Goal: Task Accomplishment & Management: Manage account settings

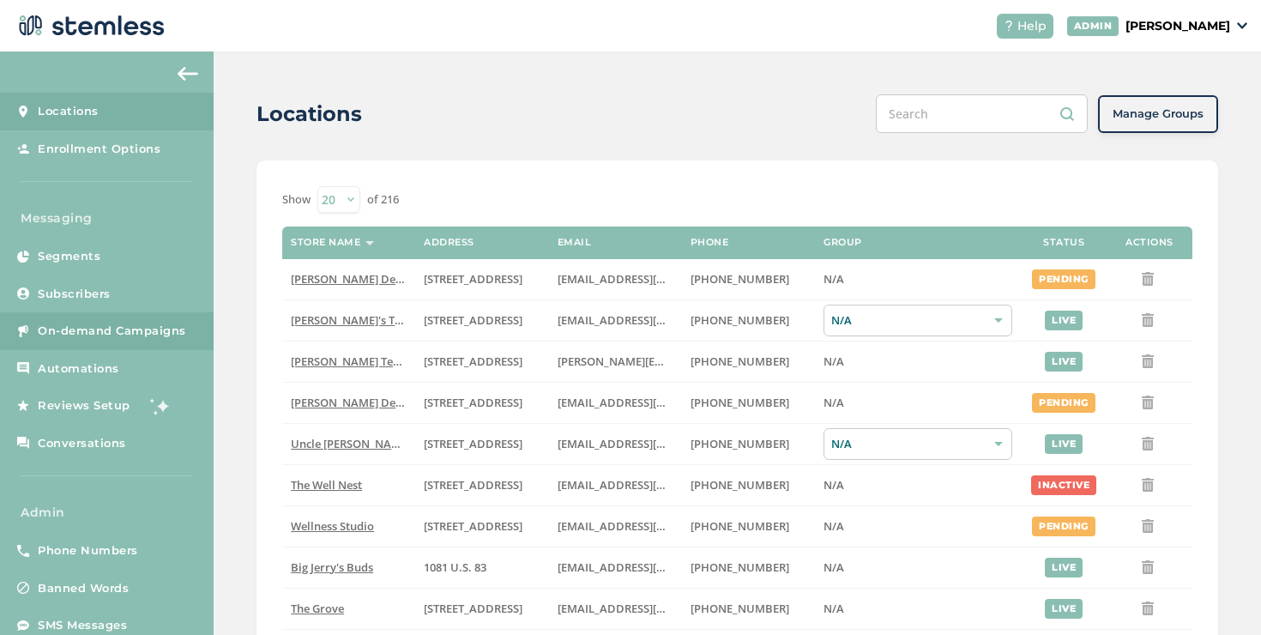
click at [121, 321] on link "On-demand Campaigns" at bounding box center [107, 331] width 214 height 38
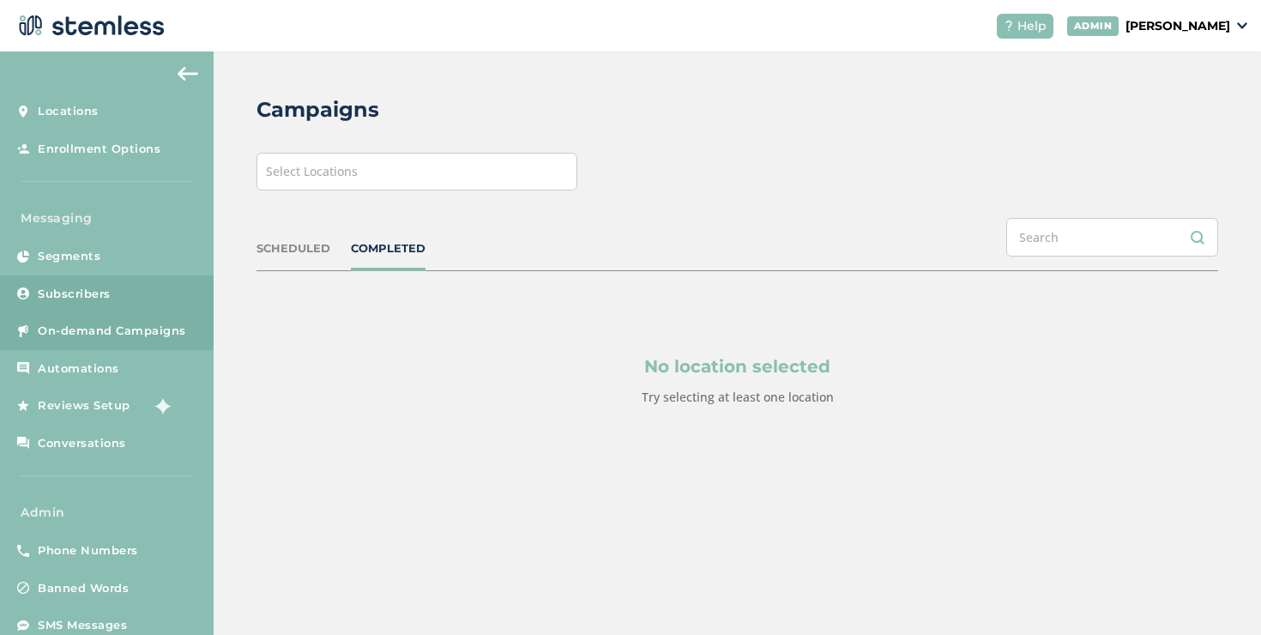
click at [133, 279] on link "Subscribers" at bounding box center [107, 294] width 214 height 38
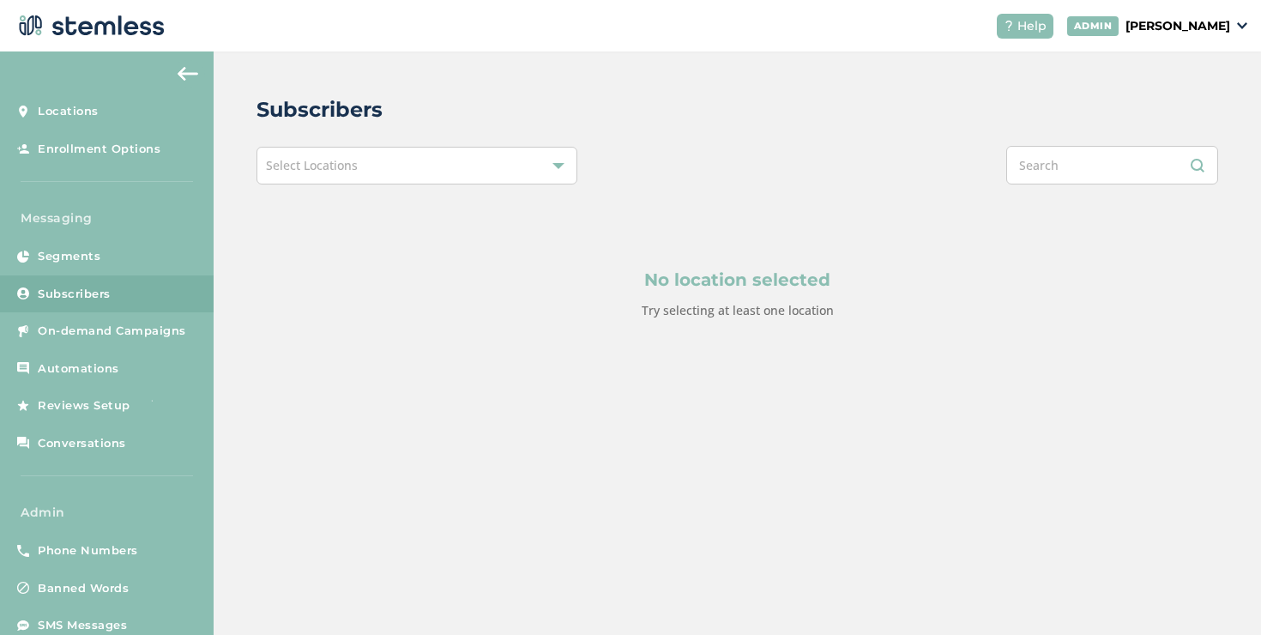
click at [306, 182] on div "Select Locations" at bounding box center [417, 166] width 321 height 38
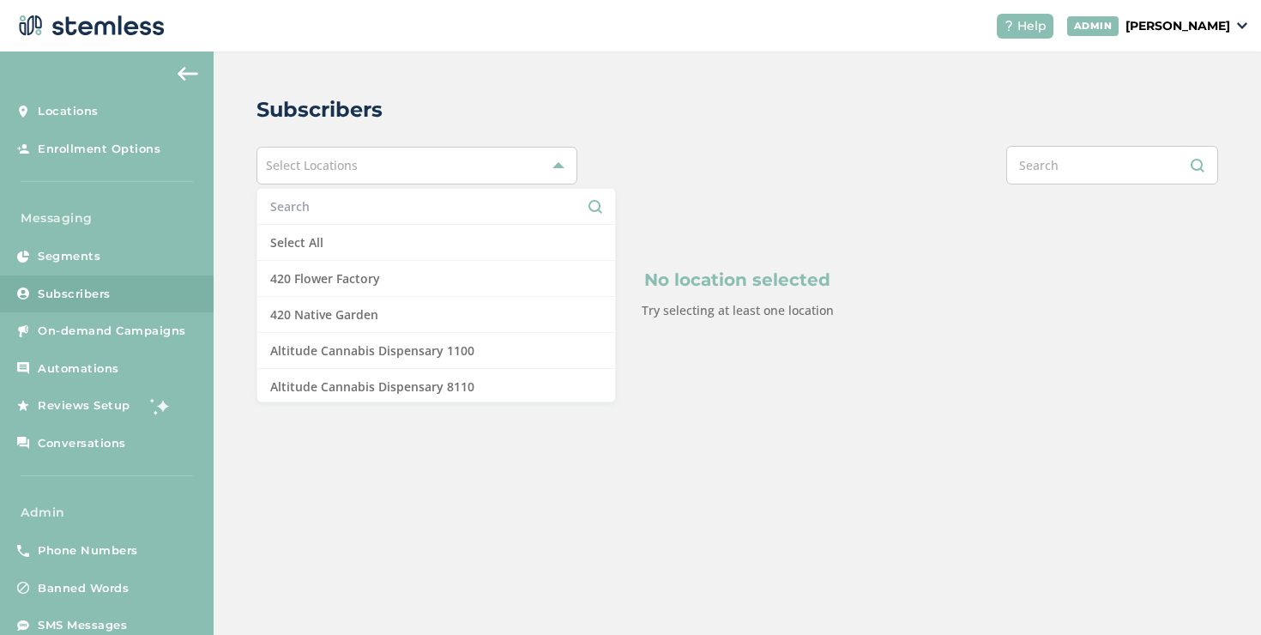
click at [304, 208] on input "text" at bounding box center [436, 206] width 332 height 18
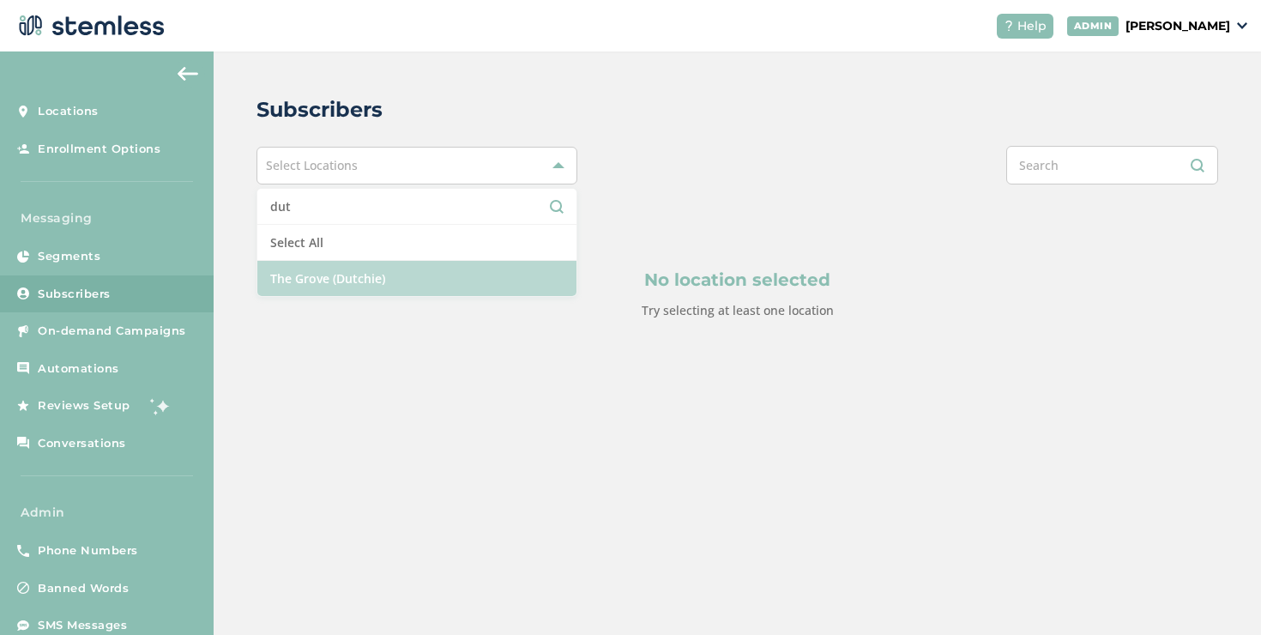
type input "dut"
click at [315, 284] on li "The Grove (Dutchie)" at bounding box center [416, 278] width 319 height 35
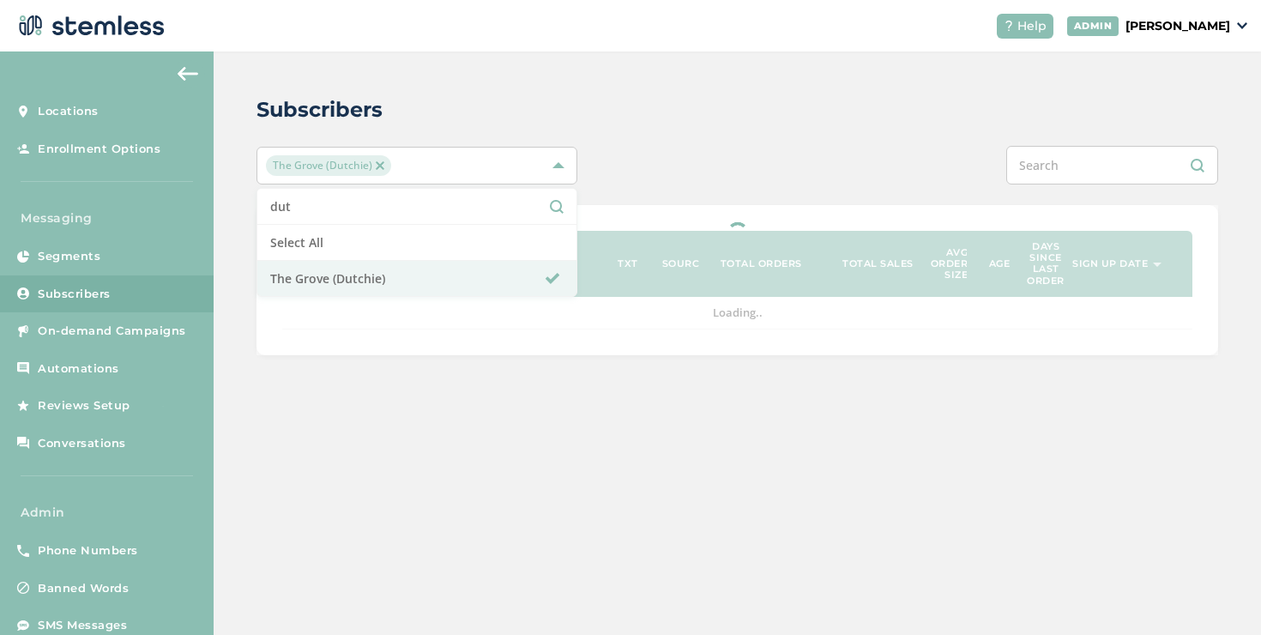
click at [680, 186] on div "Subscribers The Grove (Dutchie) dut Select All [GEOGRAPHIC_DATA] (Dutchie) Phon…" at bounding box center [738, 224] width 1048 height 347
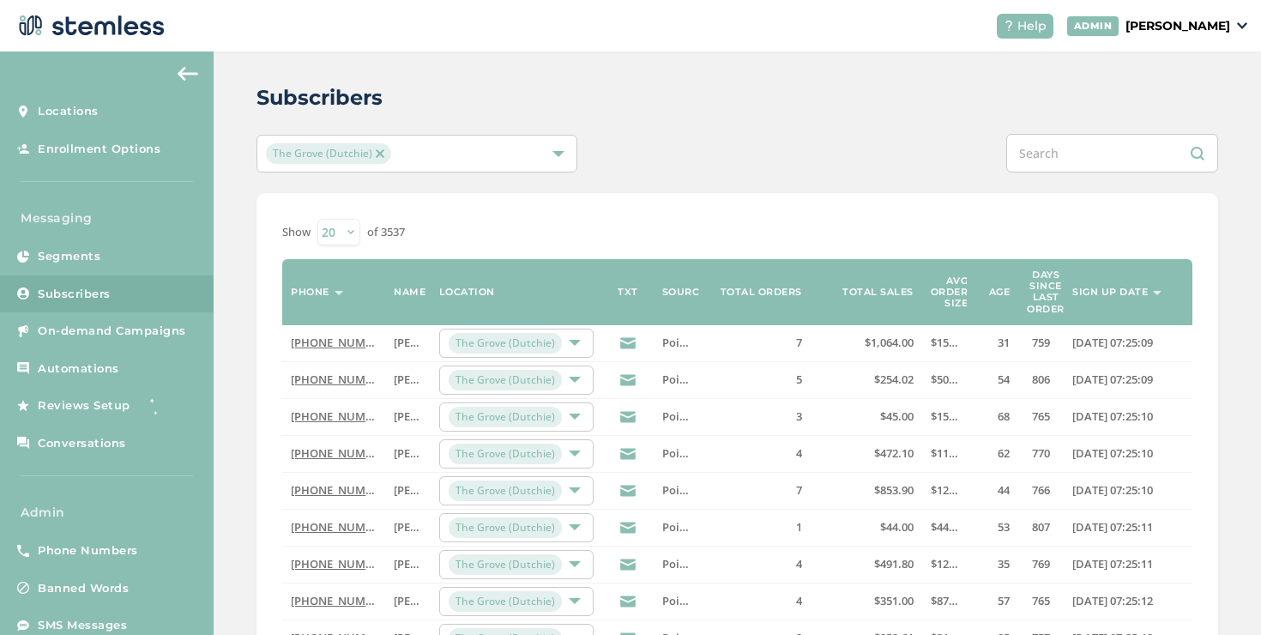
scroll to position [559, 0]
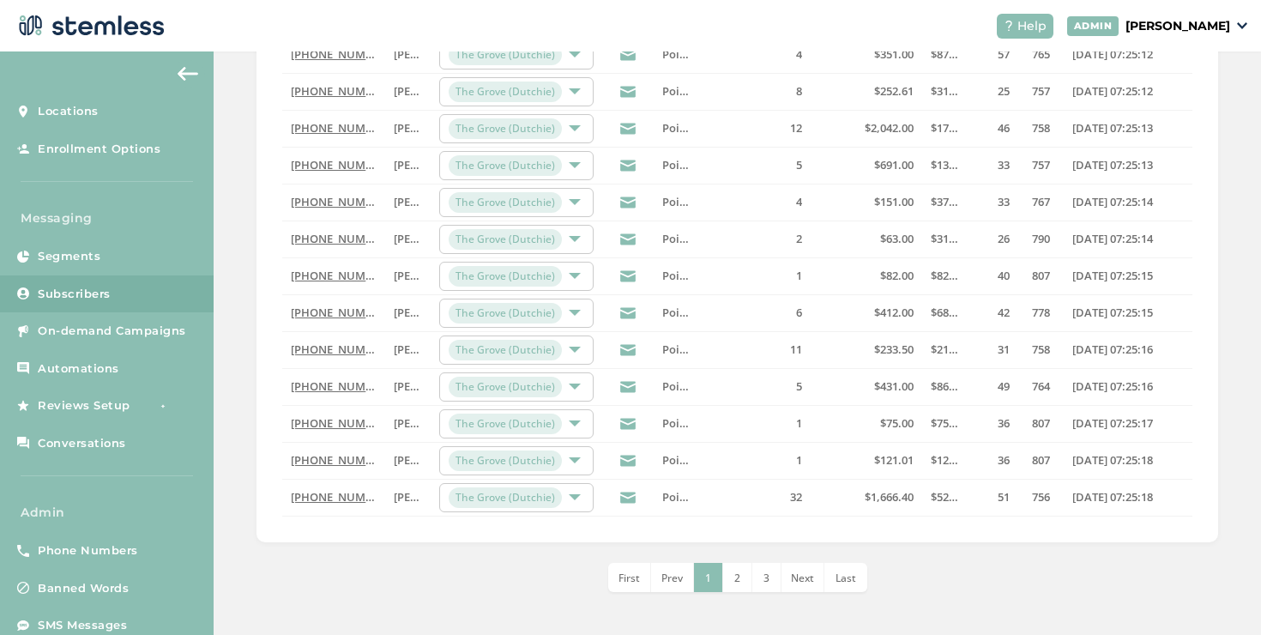
drag, startPoint x: 729, startPoint y: 583, endPoint x: 751, endPoint y: 583, distance: 21.5
click at [734, 583] on span "2" at bounding box center [737, 578] width 6 height 15
click at [767, 566] on li "4" at bounding box center [781, 577] width 29 height 29
click at [797, 577] on li "6" at bounding box center [796, 577] width 29 height 29
click at [793, 579] on span "8" at bounding box center [796, 578] width 6 height 15
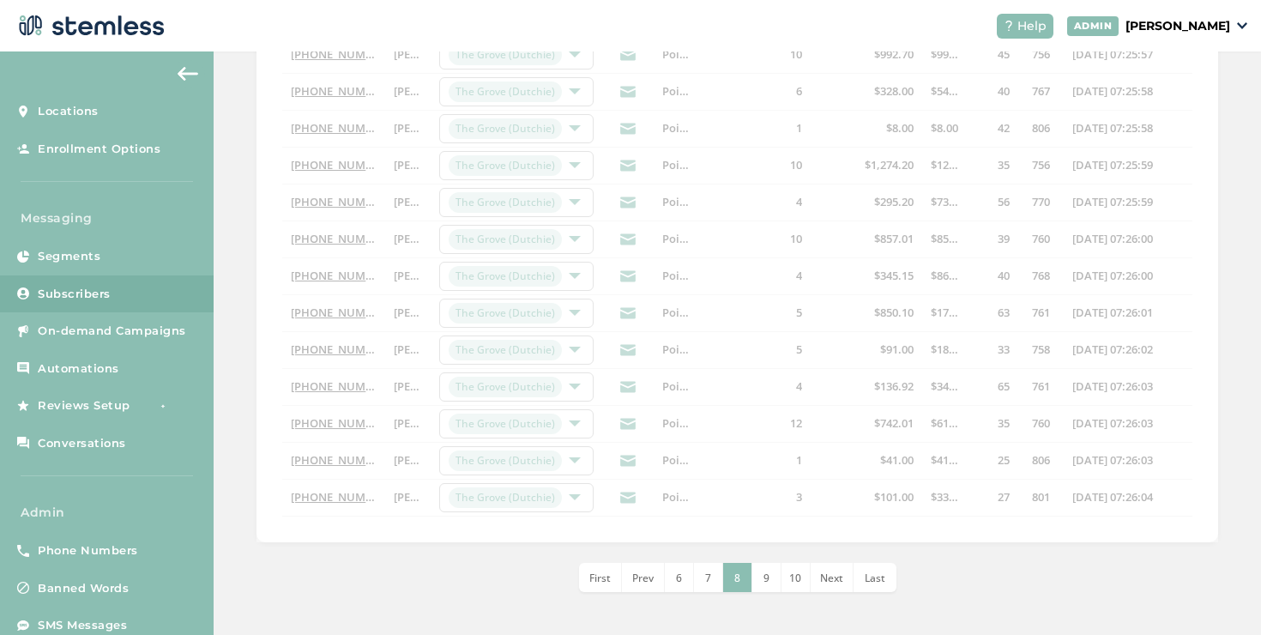
click at [865, 579] on span "Last" at bounding box center [875, 578] width 21 height 15
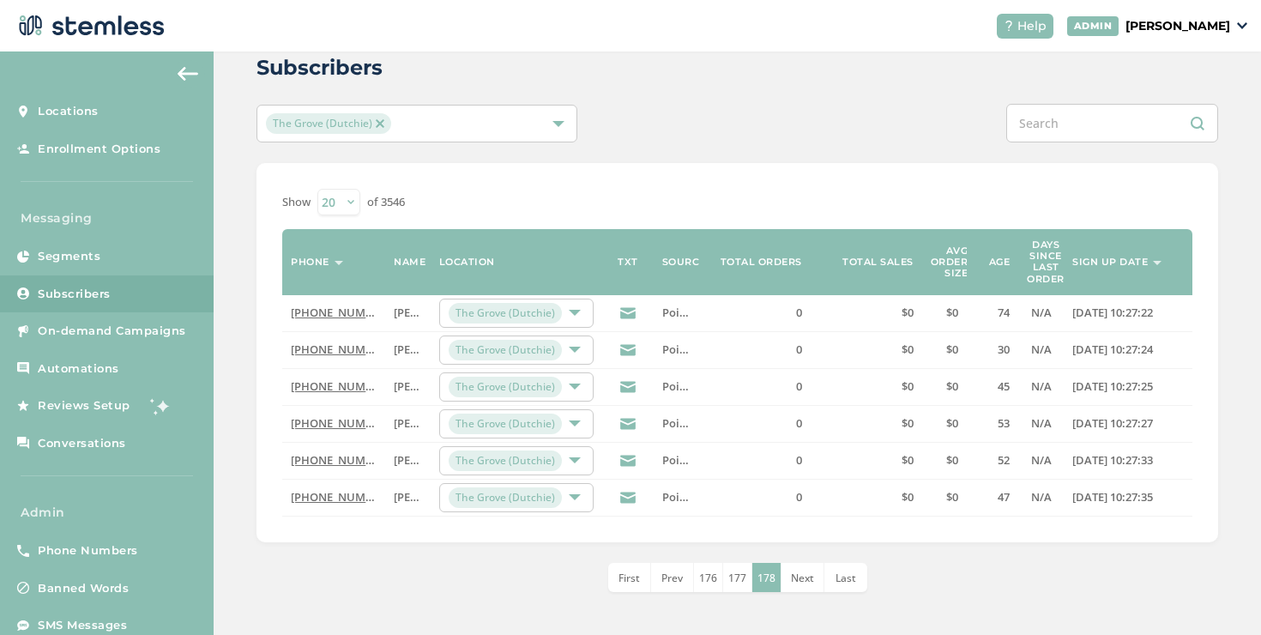
scroll to position [42, 0]
click at [709, 583] on span "176" at bounding box center [708, 578] width 18 height 15
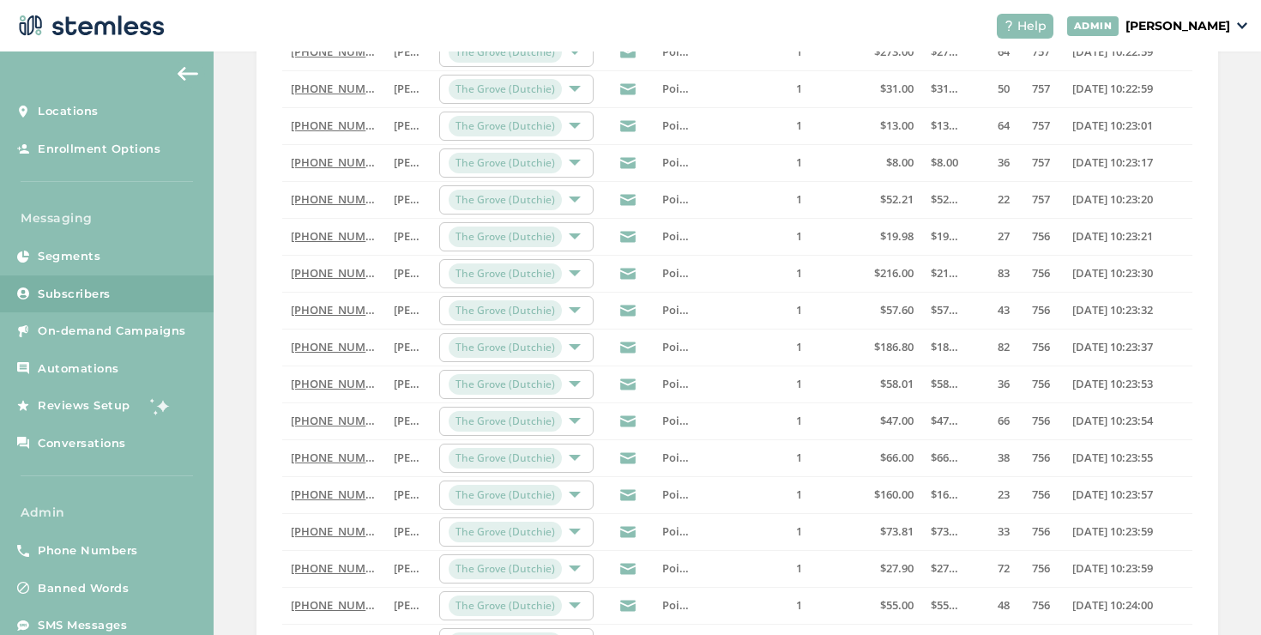
scroll to position [0, 0]
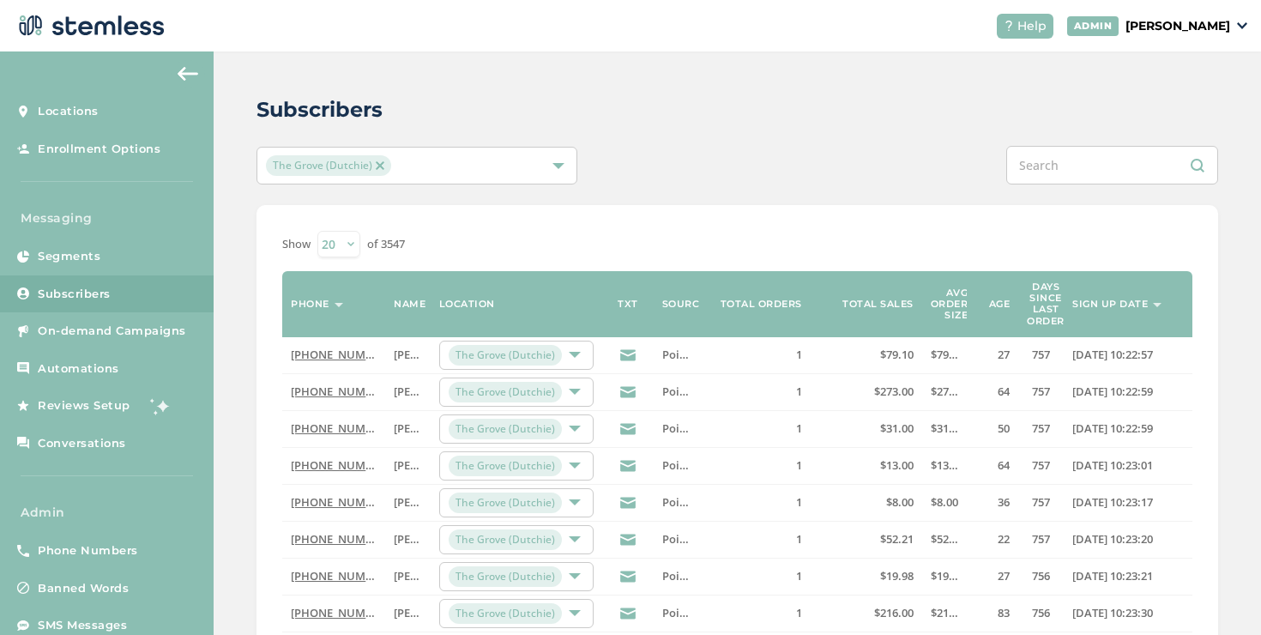
click at [505, 173] on div "The Grove (Dutchie)" at bounding box center [408, 165] width 285 height 21
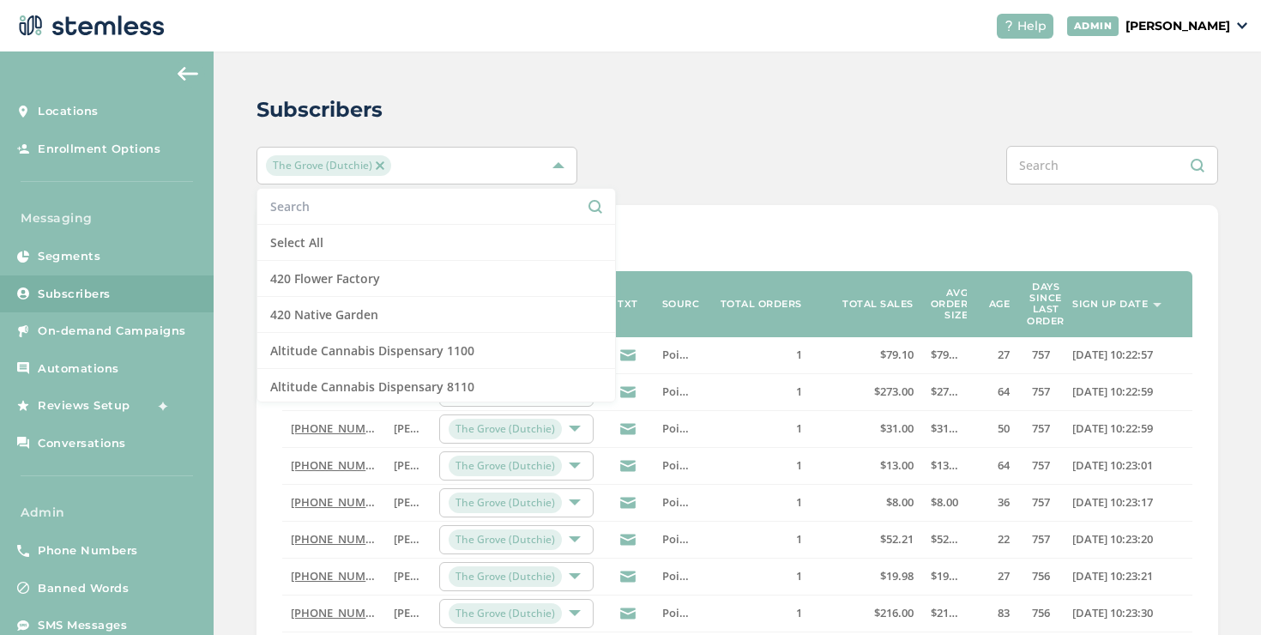
click at [414, 202] on input "text" at bounding box center [436, 206] width 332 height 18
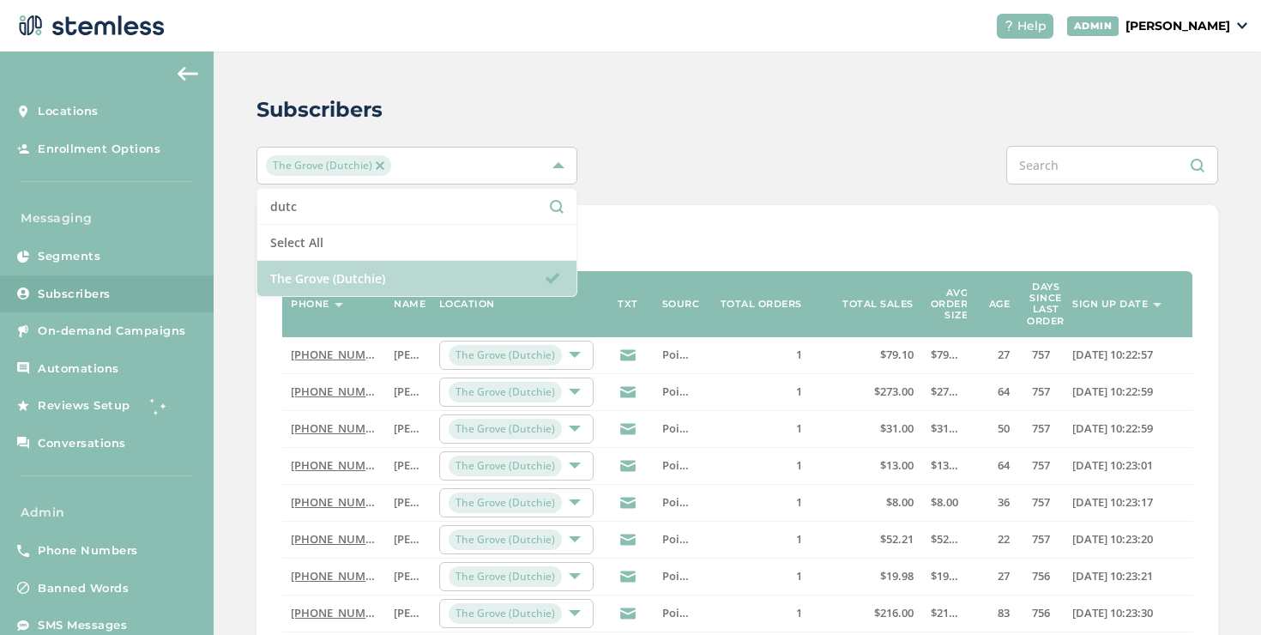
type input "dutc"
click at [392, 265] on li "The Grove (Dutchie)" at bounding box center [416, 278] width 319 height 35
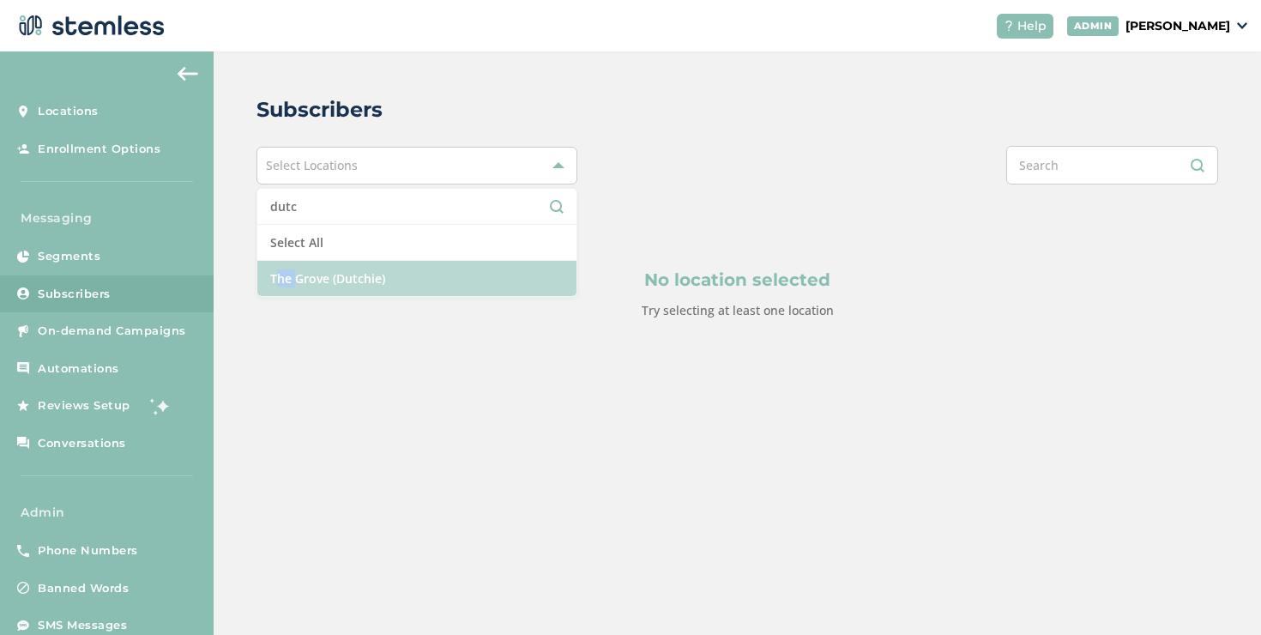
click at [392, 265] on li "The Grove (Dutchie)" at bounding box center [416, 278] width 319 height 35
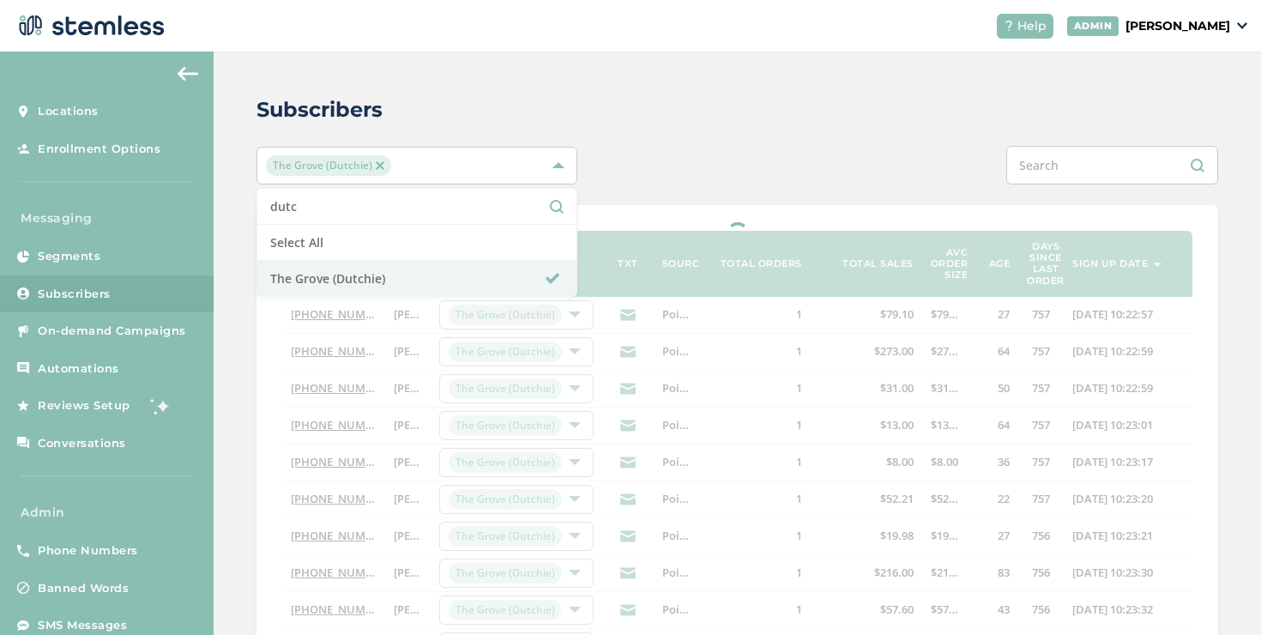
click at [645, 236] on div at bounding box center [738, 632] width 962 height 855
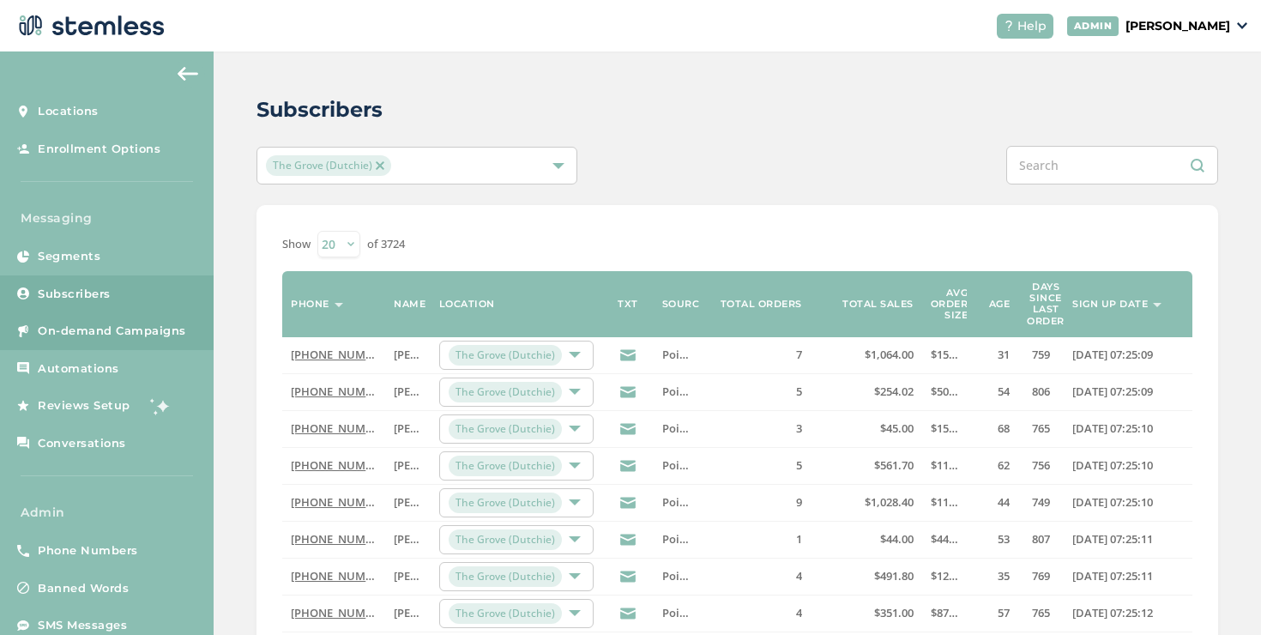
click at [108, 340] on link "On-demand Campaigns" at bounding box center [107, 331] width 214 height 38
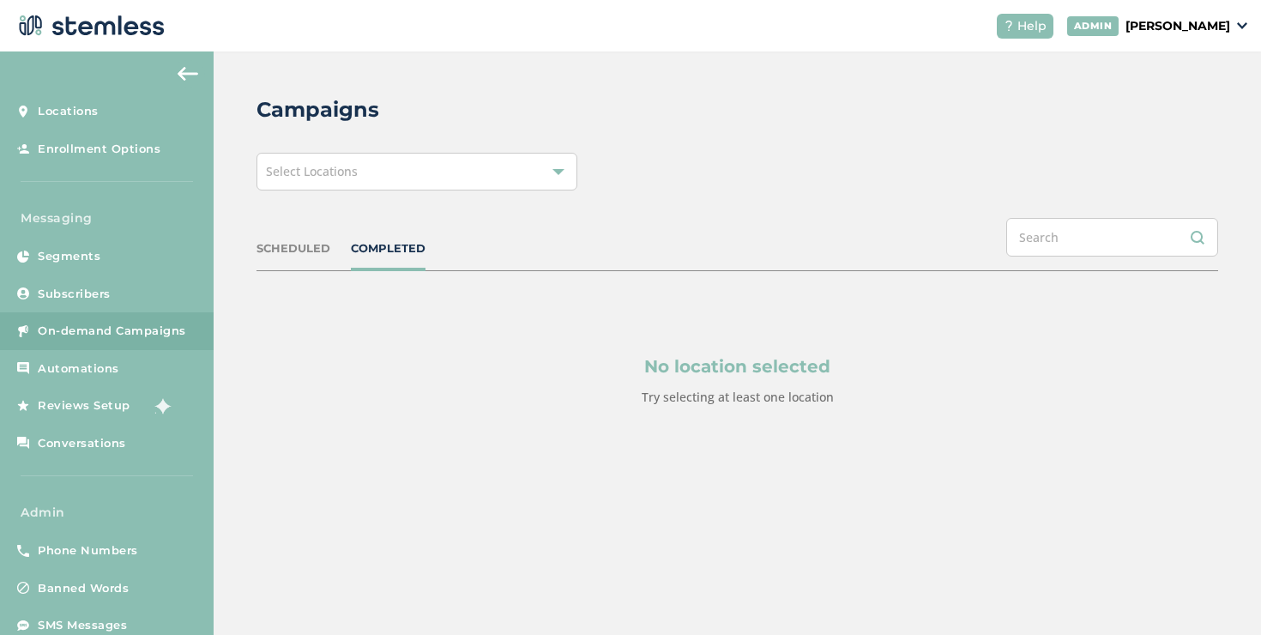
click at [298, 257] on div "SCHEDULED COMPLETED" at bounding box center [738, 244] width 962 height 53
click at [289, 266] on div "SCHEDULED COMPLETED" at bounding box center [738, 244] width 962 height 53
click at [284, 247] on div "SCHEDULED" at bounding box center [294, 248] width 74 height 17
click at [307, 177] on span "Select Locations" at bounding box center [312, 171] width 92 height 16
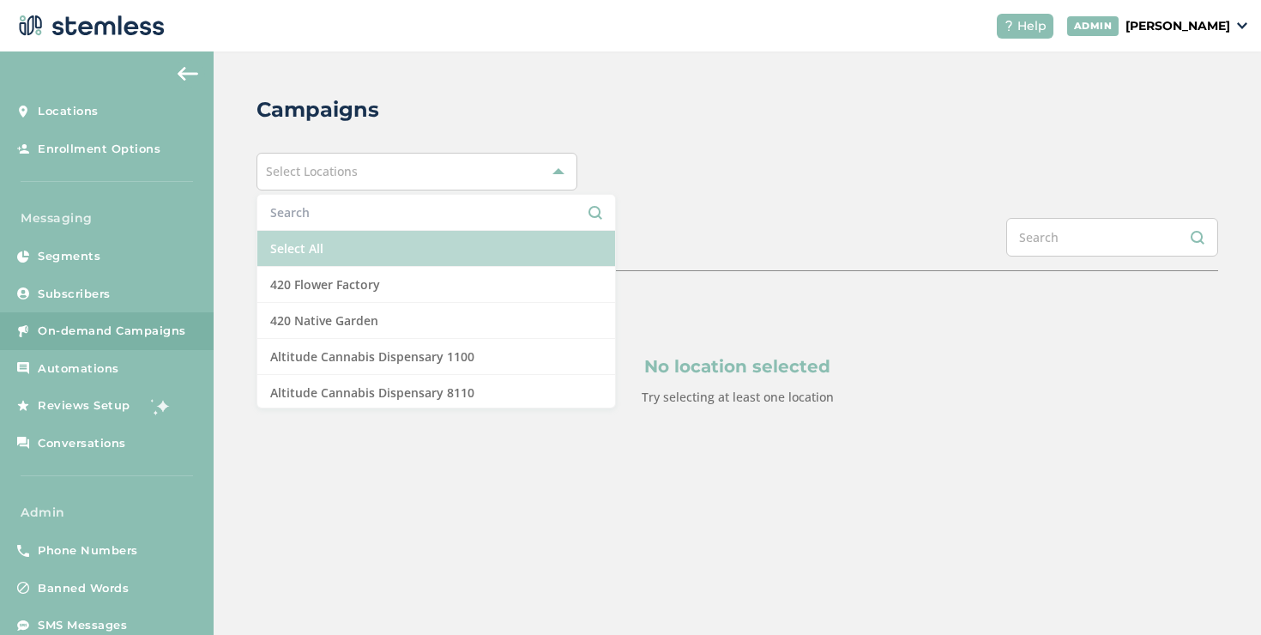
click at [292, 234] on li "Select All" at bounding box center [436, 249] width 358 height 36
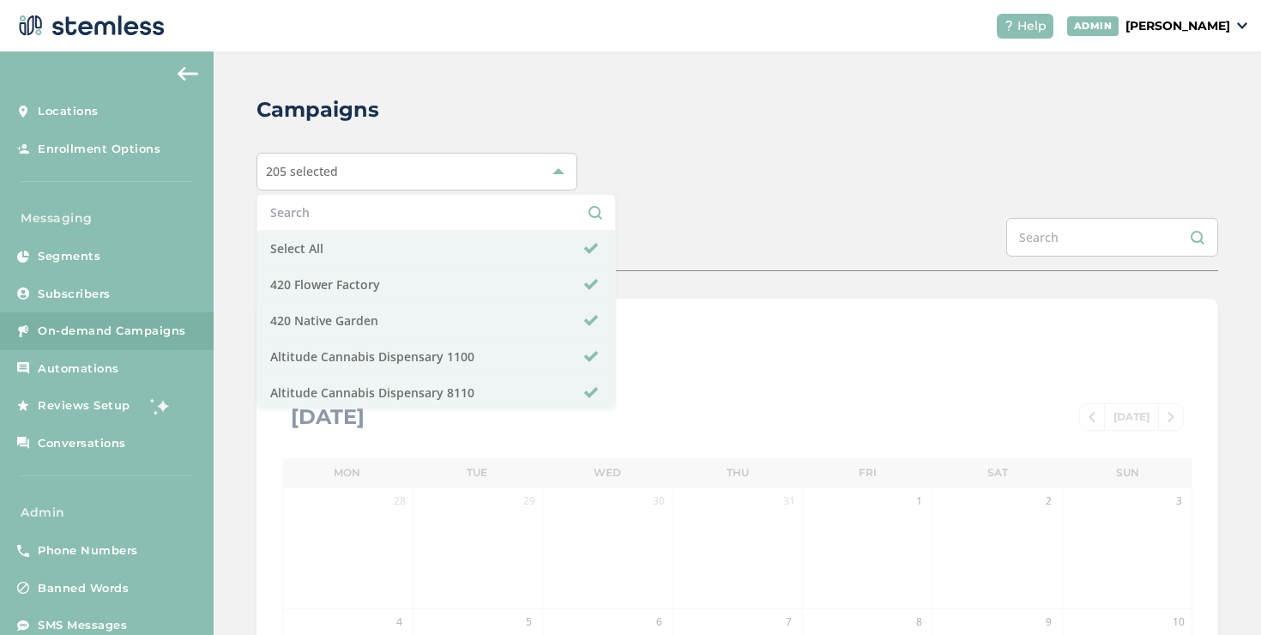
click at [756, 155] on div "205 selected Select All 420 Flower Factory 420 Native Garden Altitude Cannabis …" at bounding box center [738, 172] width 962 height 38
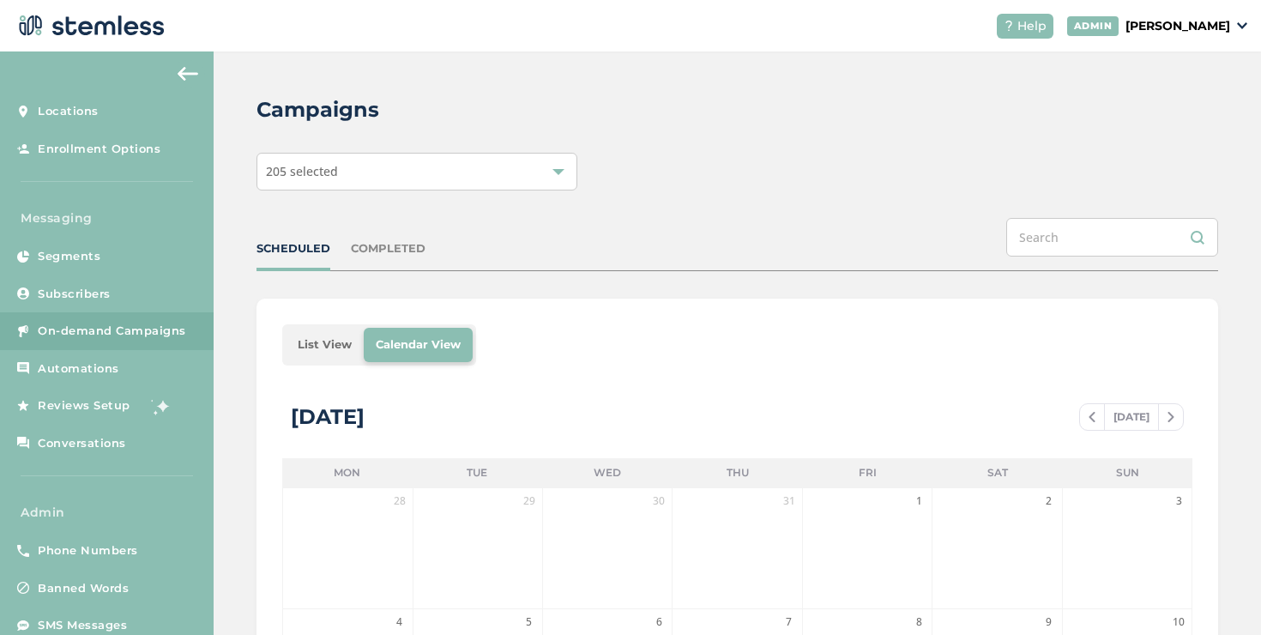
click at [340, 330] on li "List View" at bounding box center [325, 345] width 78 height 34
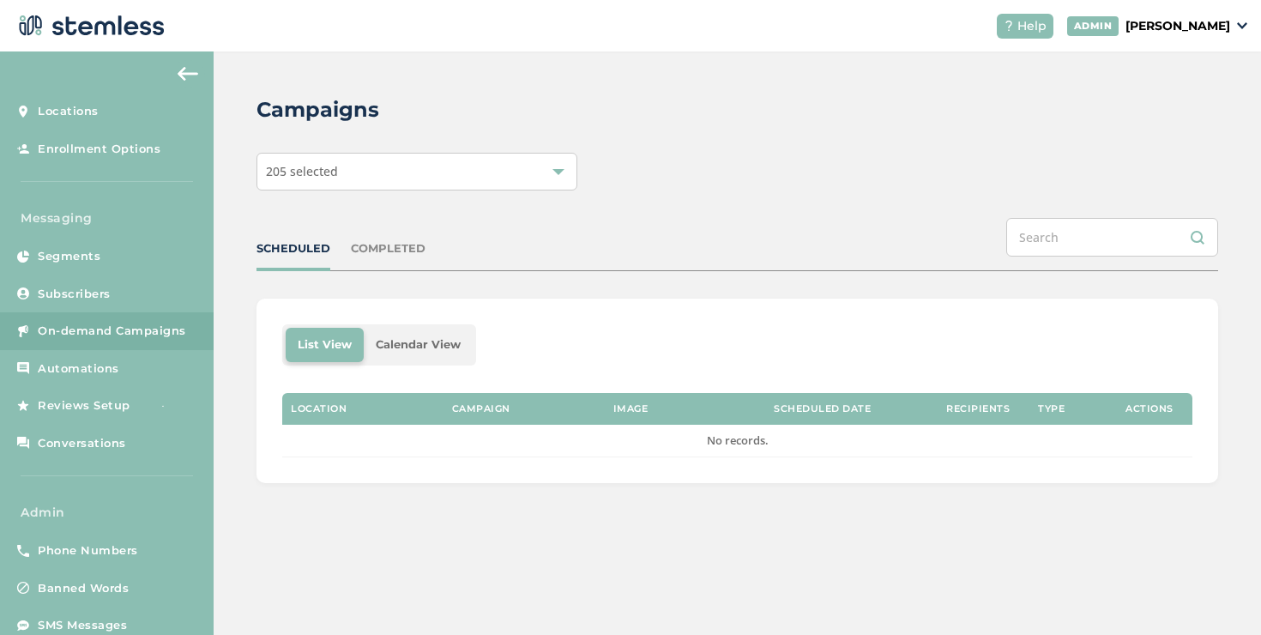
click at [377, 168] on div "205 selected" at bounding box center [417, 172] width 321 height 38
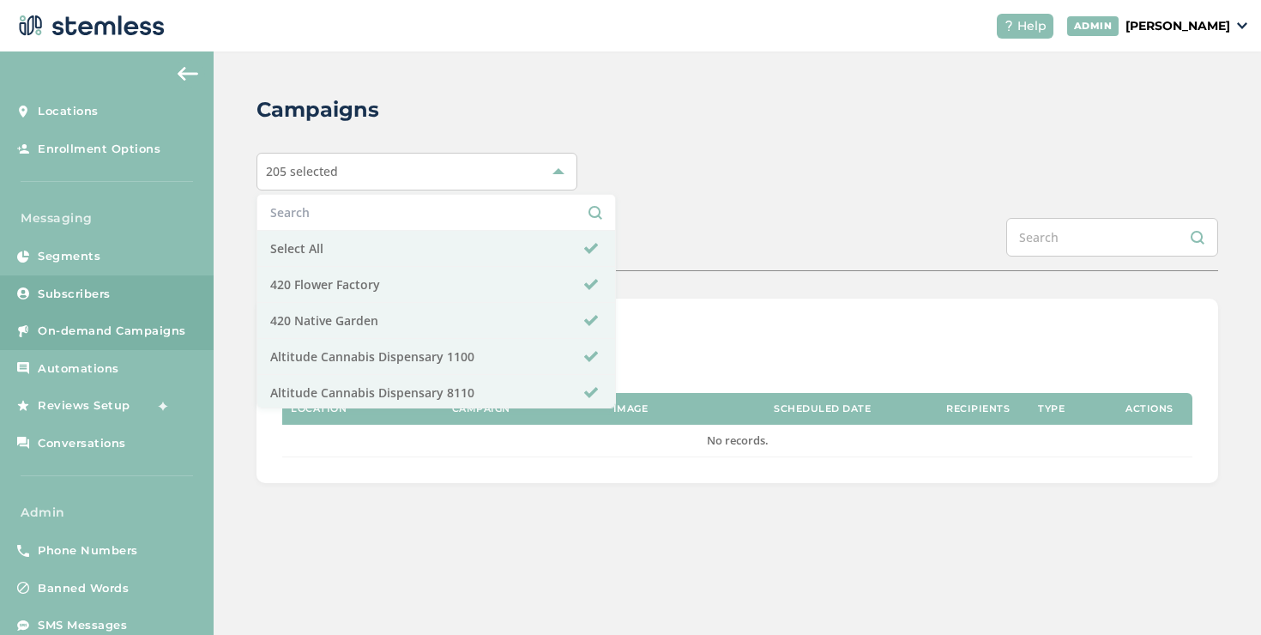
click at [148, 294] on link "Subscribers" at bounding box center [107, 294] width 214 height 38
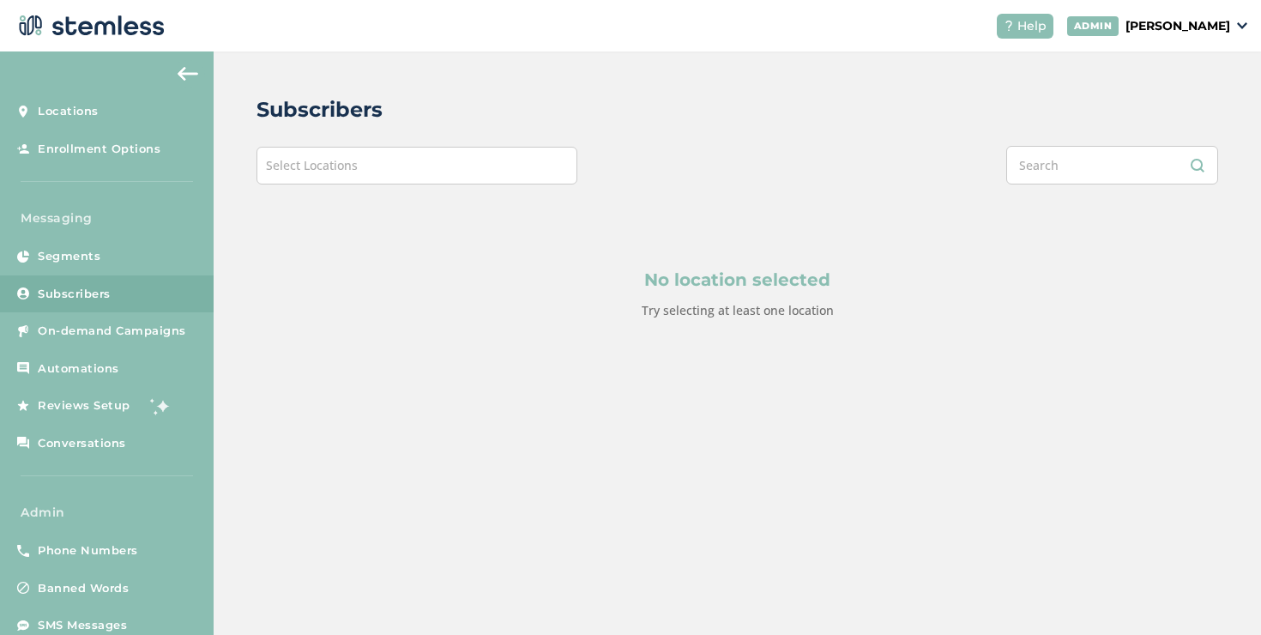
click at [334, 168] on span "Select Locations" at bounding box center [312, 165] width 92 height 16
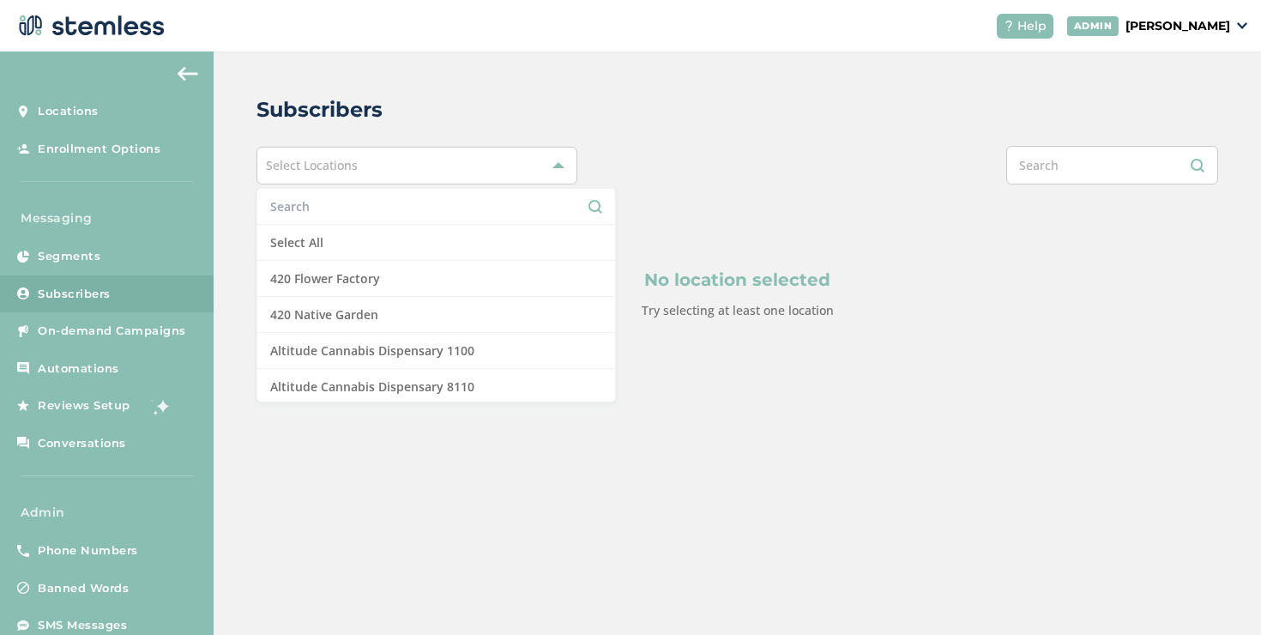
click at [306, 205] on input "text" at bounding box center [436, 206] width 332 height 18
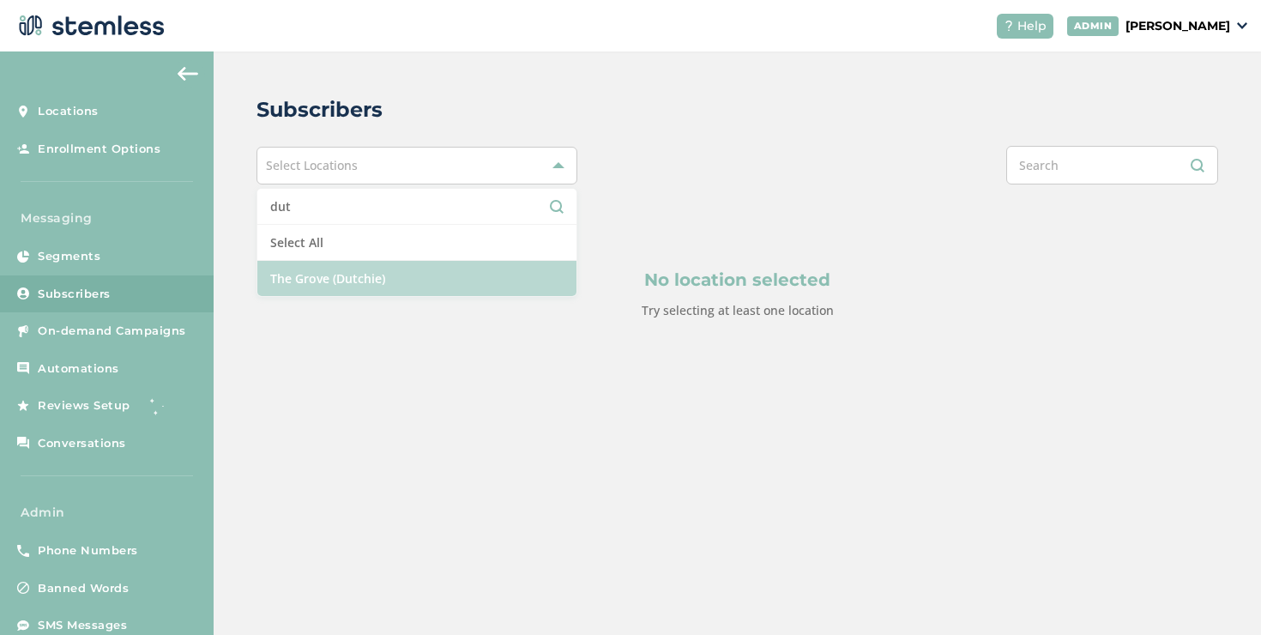
type input "dut"
click at [296, 267] on li "The Grove (Dutchie)" at bounding box center [416, 278] width 319 height 35
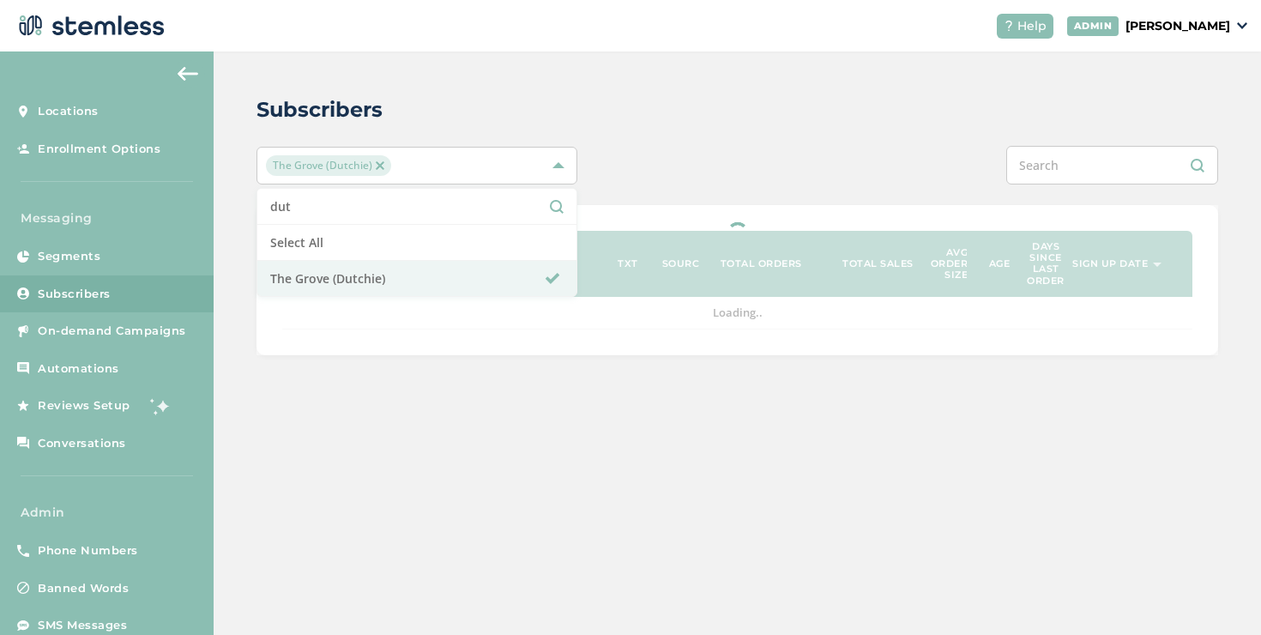
click at [644, 112] on div "Subscribers" at bounding box center [731, 109] width 948 height 31
